Goal: Subscribe to service/newsletter

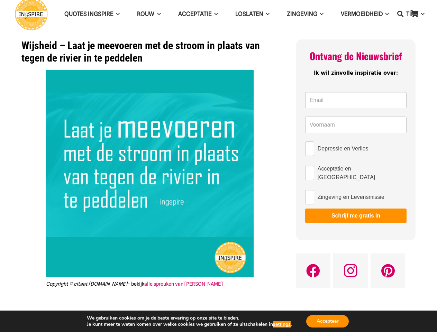
click at [218, 166] on img at bounding box center [150, 174] width 208 height 208
click at [400, 14] on icon "Zoeken" at bounding box center [400, 13] width 6 height 17
click at [310, 149] on input "Depressie en Verlies" at bounding box center [309, 149] width 9 height 15
checkbox input "true"
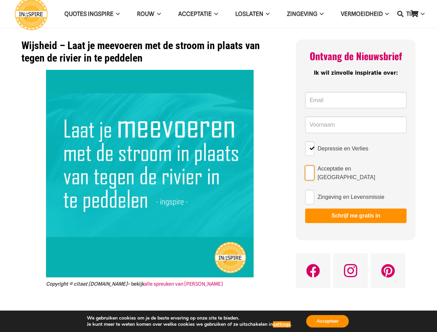
click at [310, 172] on input "Acceptatie en [GEOGRAPHIC_DATA]" at bounding box center [309, 173] width 9 height 15
checkbox input "true"
click at [310, 194] on input "Zingeving en Levensmissie" at bounding box center [309, 197] width 9 height 15
checkbox input "true"
click at [356, 213] on button "Schrijf me gratis in" at bounding box center [355, 216] width 101 height 15
